Goal: Browse casually: Explore the website without a specific task or goal

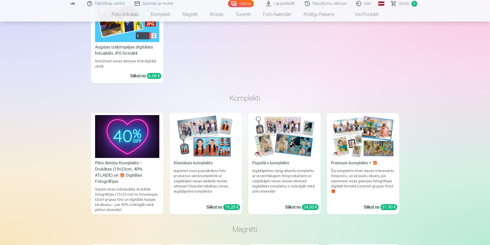
scroll to position [945, 0]
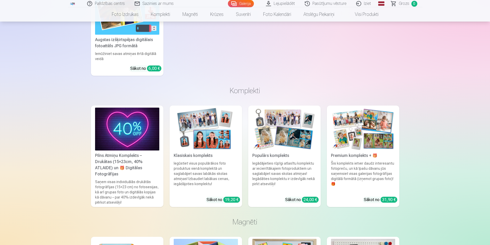
click at [280, 133] on img at bounding box center [284, 129] width 64 height 43
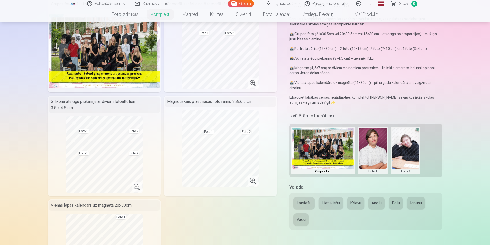
scroll to position [51, 0]
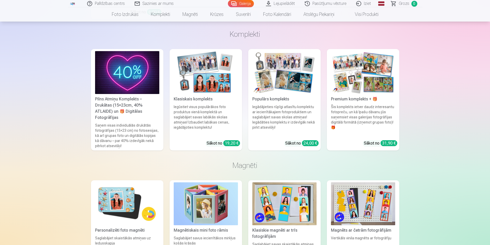
scroll to position [1027, 0]
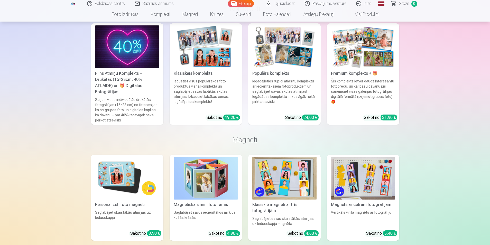
click at [286, 184] on img at bounding box center [284, 178] width 64 height 43
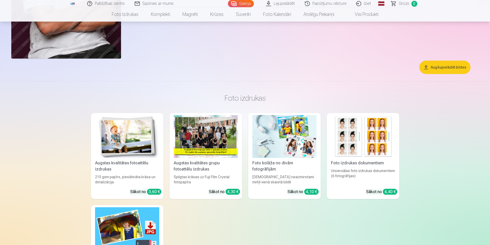
scroll to position [770, 0]
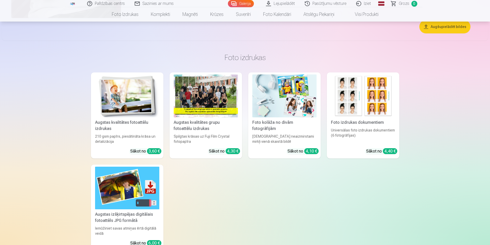
click at [275, 103] on img at bounding box center [284, 95] width 64 height 43
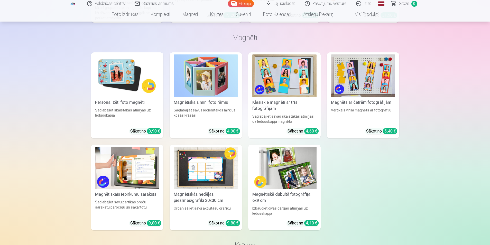
scroll to position [1130, 0]
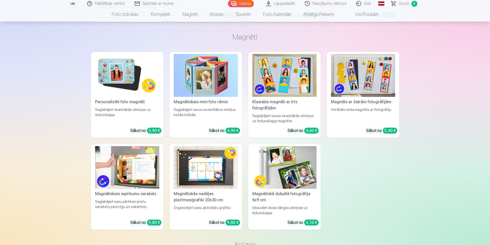
click at [290, 174] on img at bounding box center [284, 167] width 64 height 43
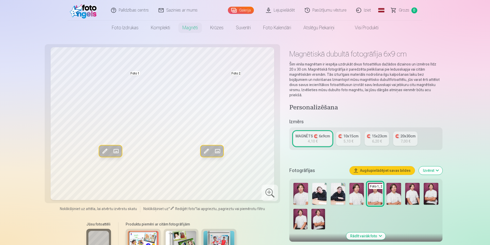
click at [320, 188] on img at bounding box center [319, 194] width 14 height 22
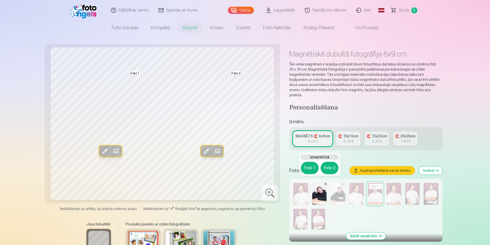
click at [320, 188] on img at bounding box center [319, 194] width 14 height 22
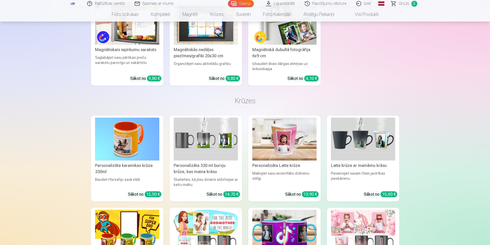
scroll to position [1324, 0]
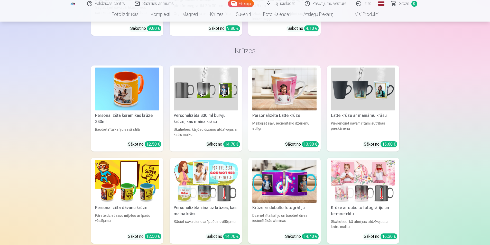
click at [121, 91] on img at bounding box center [127, 89] width 64 height 43
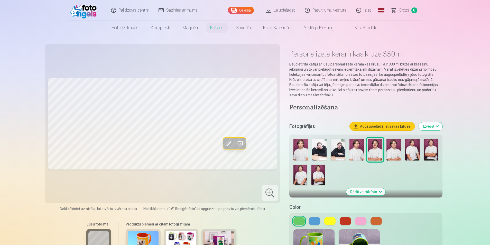
click at [318, 144] on img at bounding box center [319, 150] width 14 height 22
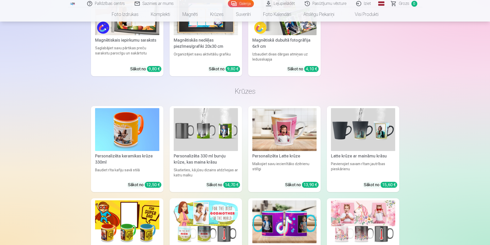
scroll to position [1284, 0]
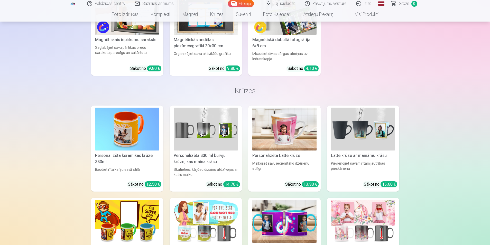
click at [205, 135] on img at bounding box center [206, 129] width 64 height 43
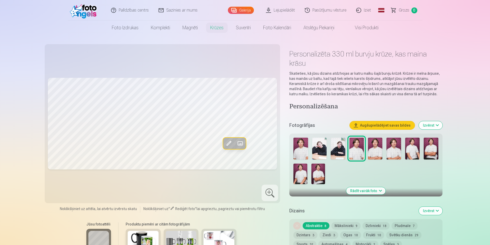
click at [339, 148] on img at bounding box center [337, 149] width 14 height 22
click at [317, 147] on img at bounding box center [319, 149] width 14 height 22
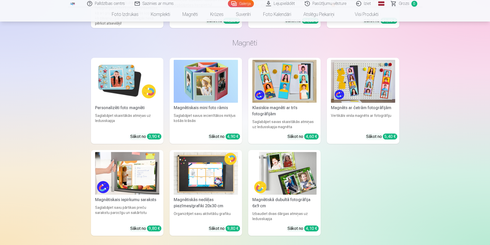
scroll to position [1001, 0]
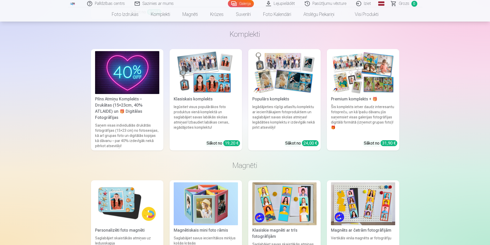
click at [295, 87] on img at bounding box center [284, 72] width 64 height 43
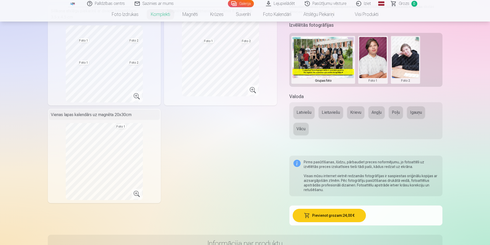
scroll to position [154, 0]
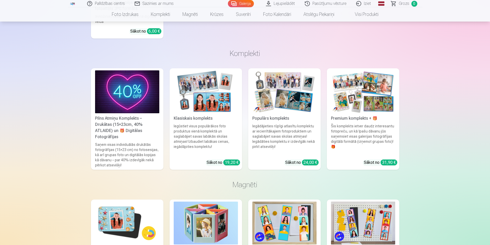
scroll to position [985, 0]
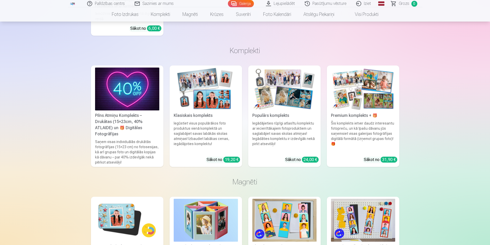
click at [125, 120] on div "Pilns Atmiņu Komplekts – Drukātas (15×23cm, 40% ATLAIDE) un 🎁 Digitālas Fotogrā…" at bounding box center [127, 124] width 68 height 25
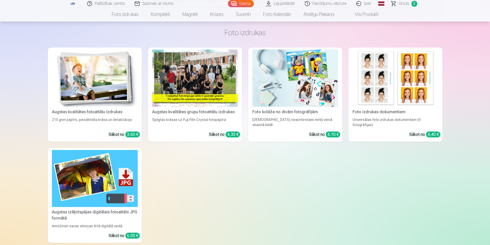
scroll to position [359, 0]
